Goal: Navigation & Orientation: Find specific page/section

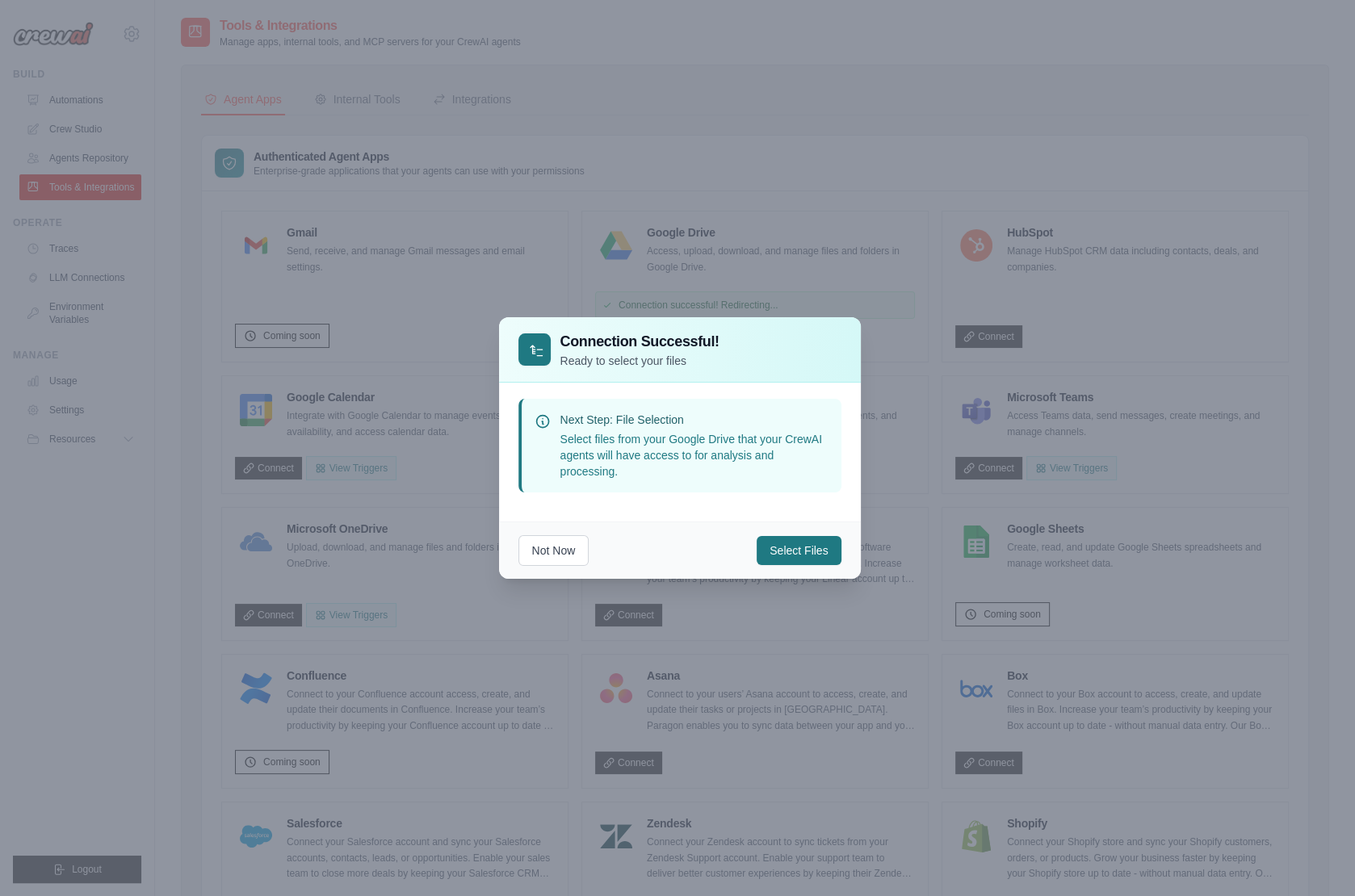
click at [639, 242] on div at bounding box center [678, 448] width 1355 height 896
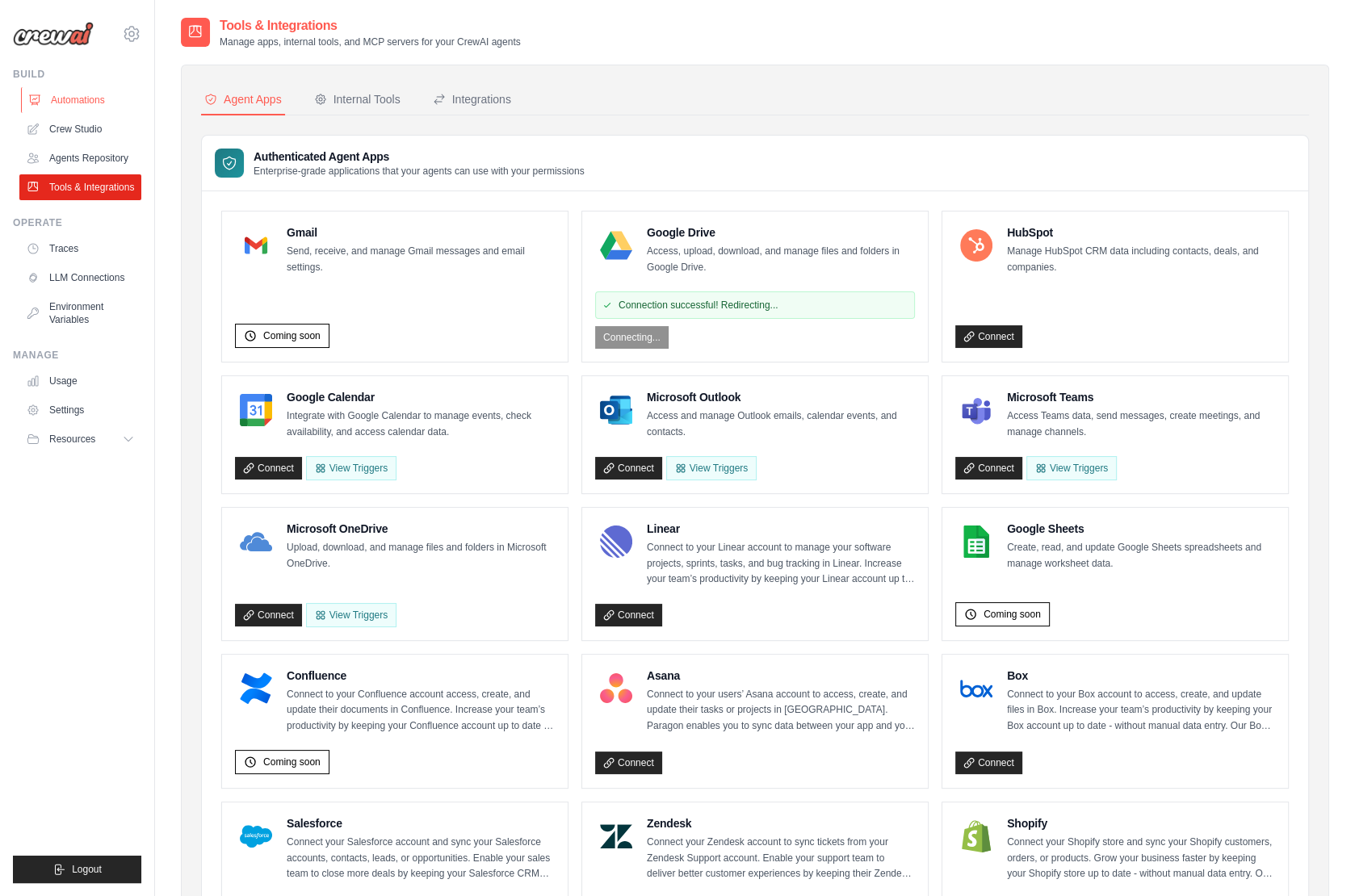
click at [78, 91] on link "Automations" at bounding box center [82, 100] width 122 height 26
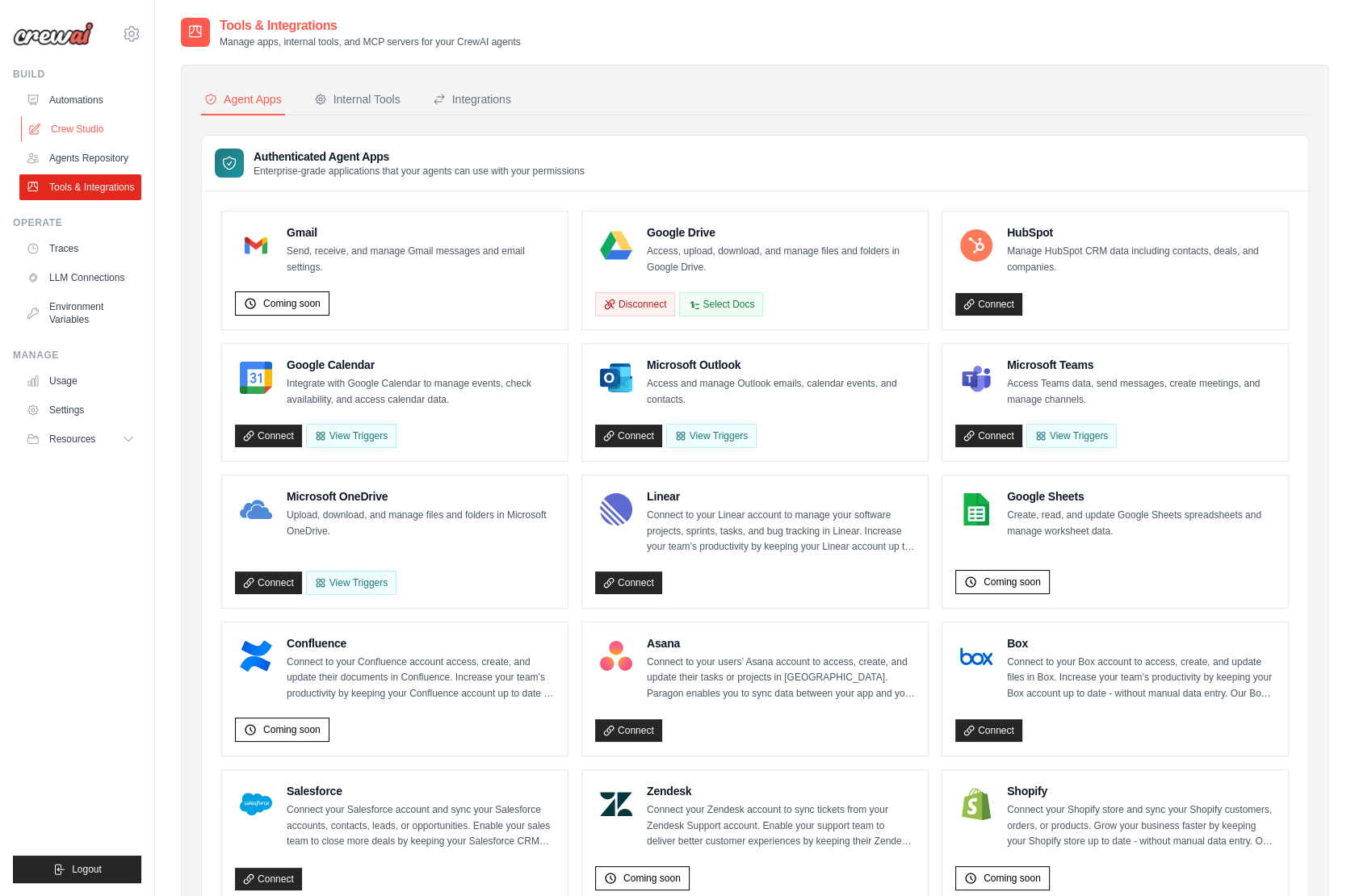
click at [80, 122] on link "Crew Studio" at bounding box center [82, 129] width 122 height 26
